Goal: Information Seeking & Learning: Learn about a topic

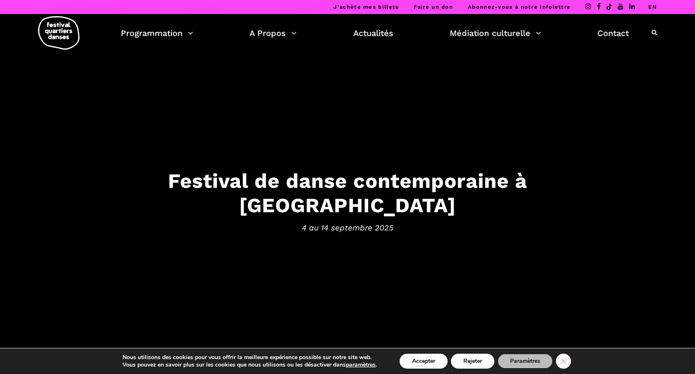
click at [561, 361] on icon "Close GDPR Cookie Banner" at bounding box center [563, 361] width 15 height 12
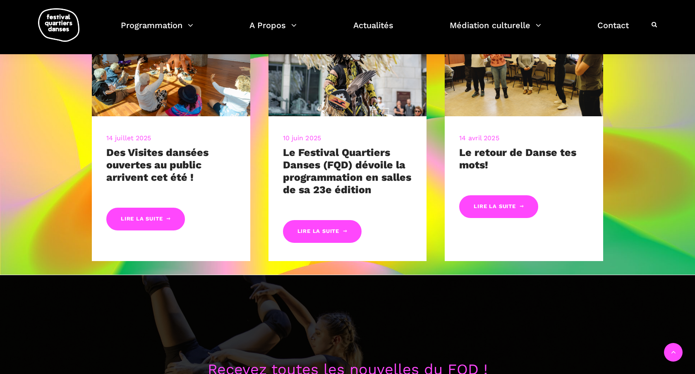
scroll to position [418, 0]
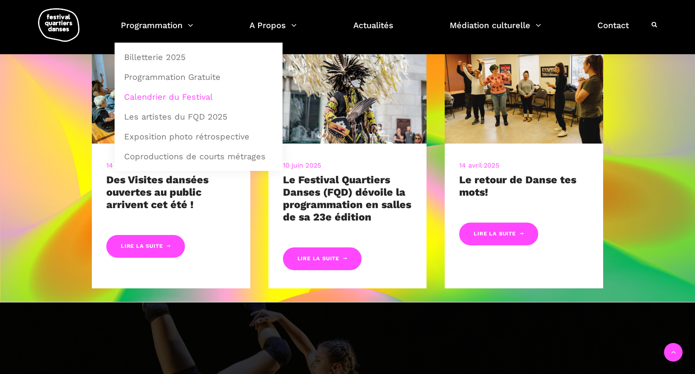
click at [155, 94] on link "Calendrier du Festival" at bounding box center [198, 96] width 159 height 19
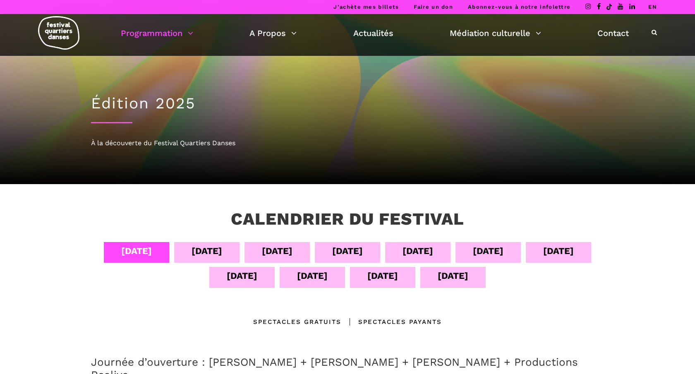
click at [422, 251] on div "08 sept" at bounding box center [418, 251] width 31 height 14
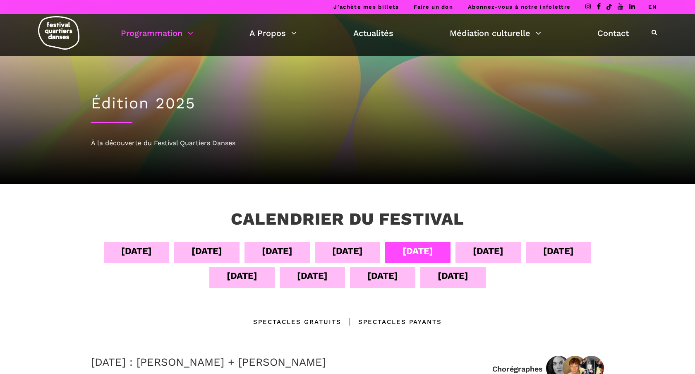
click at [422, 251] on div "08 sept" at bounding box center [418, 251] width 31 height 14
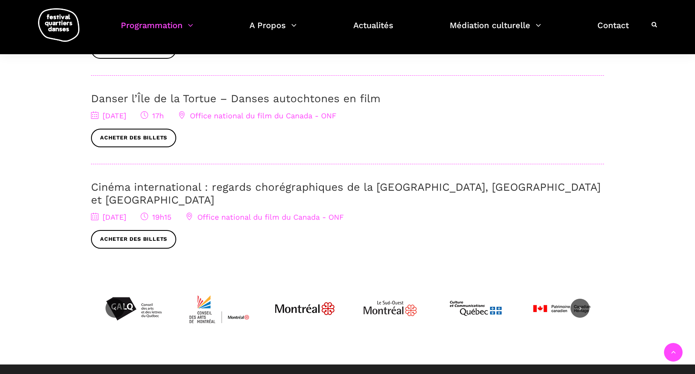
scroll to position [416, 0]
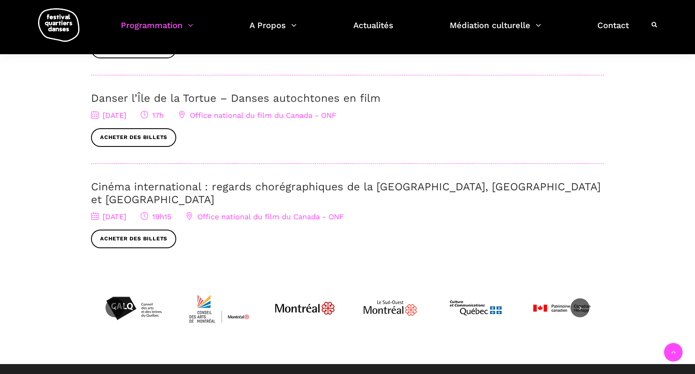
click at [296, 188] on link "Cinéma international : regards chorégraphiques de la Pologne, Brighton et Montr…" at bounding box center [346, 192] width 510 height 25
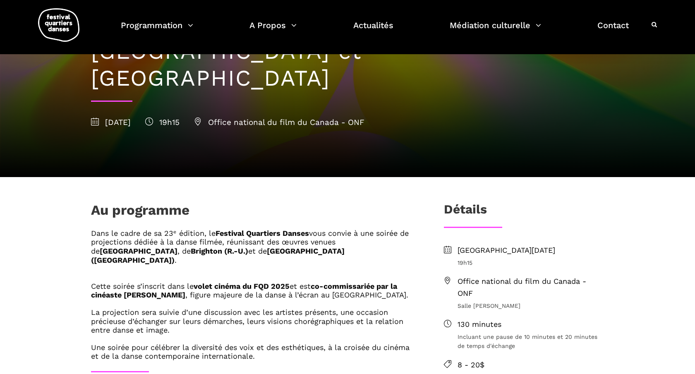
scroll to position [121, 0]
